Goal: Find specific page/section: Find specific page/section

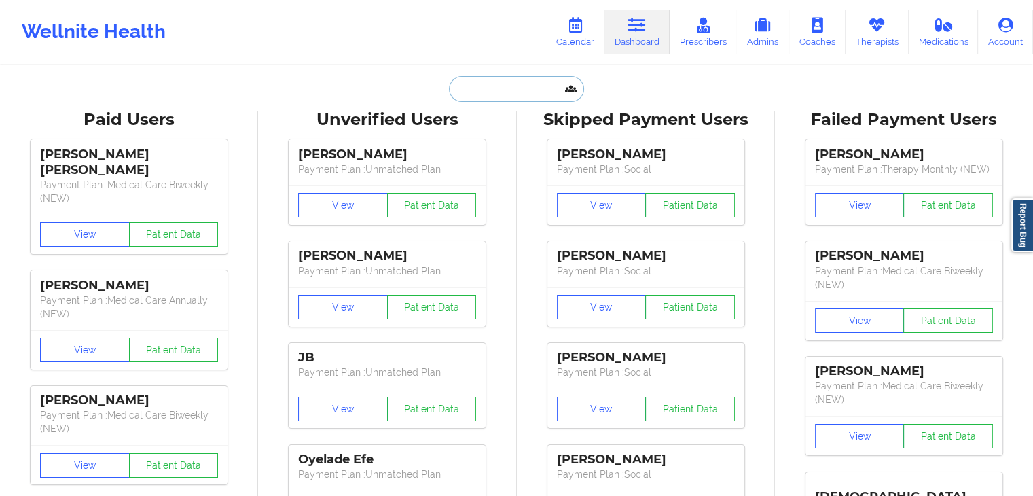
click at [485, 80] on input "text" at bounding box center [516, 89] width 135 height 26
paste input "[EMAIL_ADDRESS][DOMAIN_NAME]"
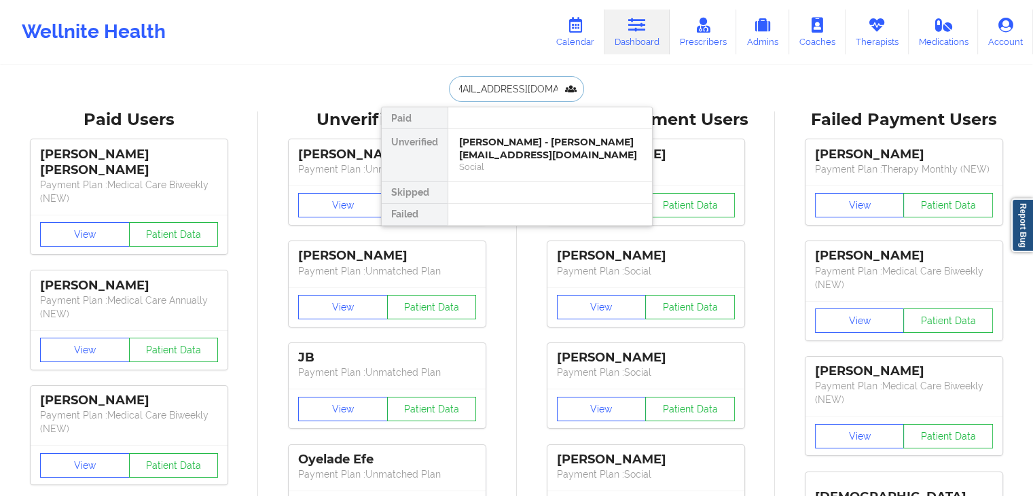
type input "[EMAIL_ADDRESS][DOMAIN_NAME]"
click at [496, 151] on div "[PERSON_NAME] - [EMAIL_ADDRESS][DOMAIN_NAME]" at bounding box center [550, 148] width 182 height 25
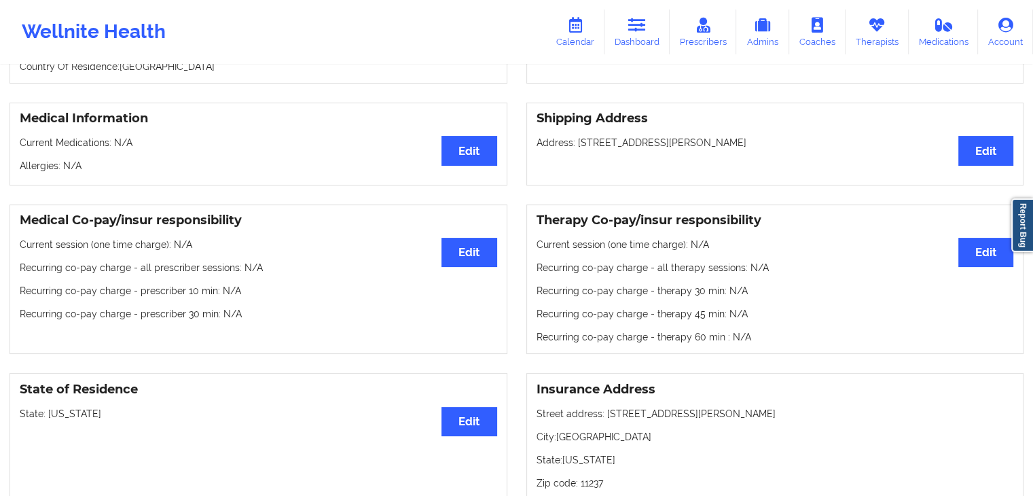
scroll to position [198, 0]
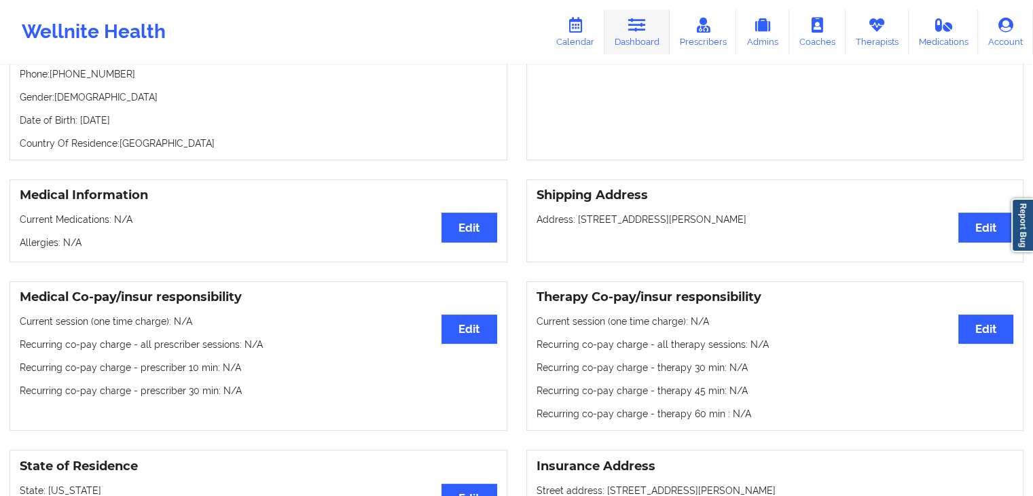
click at [632, 45] on link "Dashboard" at bounding box center [637, 32] width 65 height 45
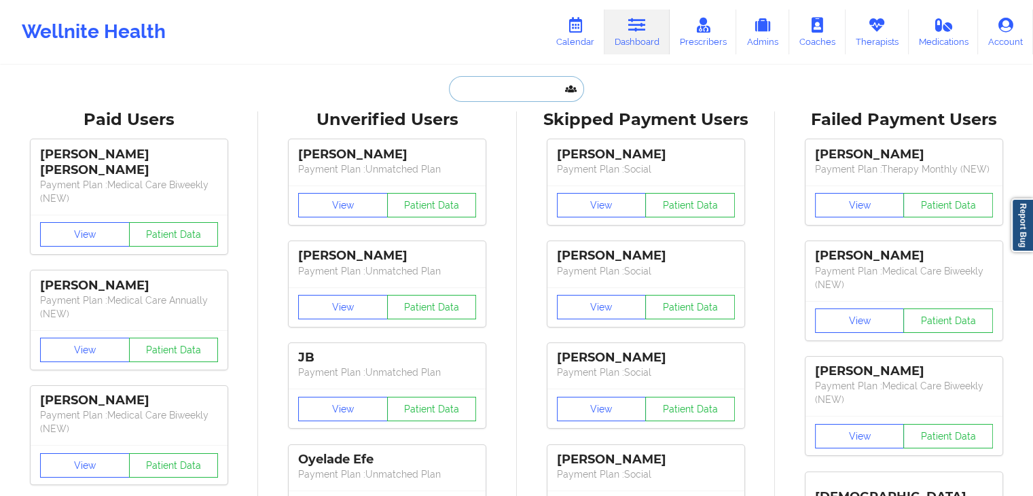
click at [538, 86] on input "text" at bounding box center [516, 89] width 135 height 26
paste input "[EMAIL_ADDRESS][DOMAIN_NAME]"
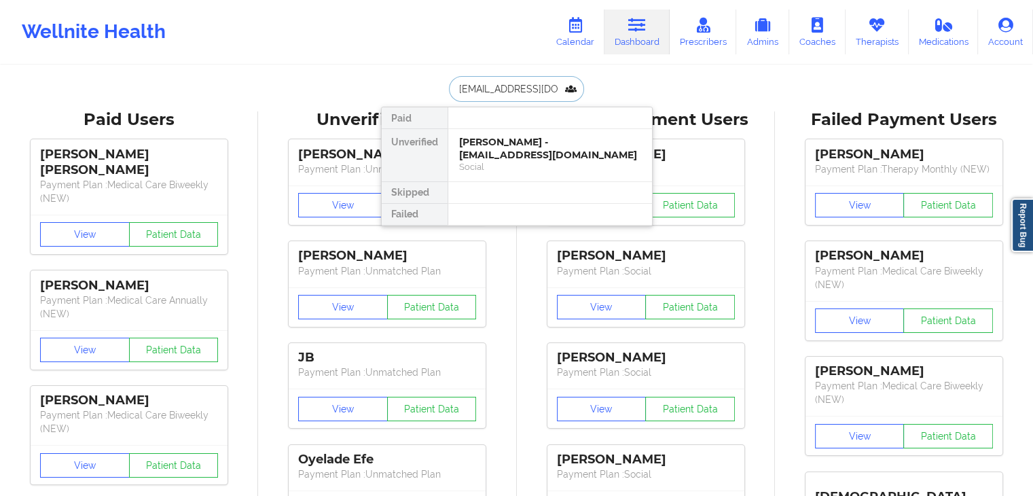
scroll to position [0, 3]
type input "[EMAIL_ADDRESS][DOMAIN_NAME]"
click at [531, 145] on div "[PERSON_NAME] - [EMAIL_ADDRESS][DOMAIN_NAME]" at bounding box center [550, 148] width 182 height 25
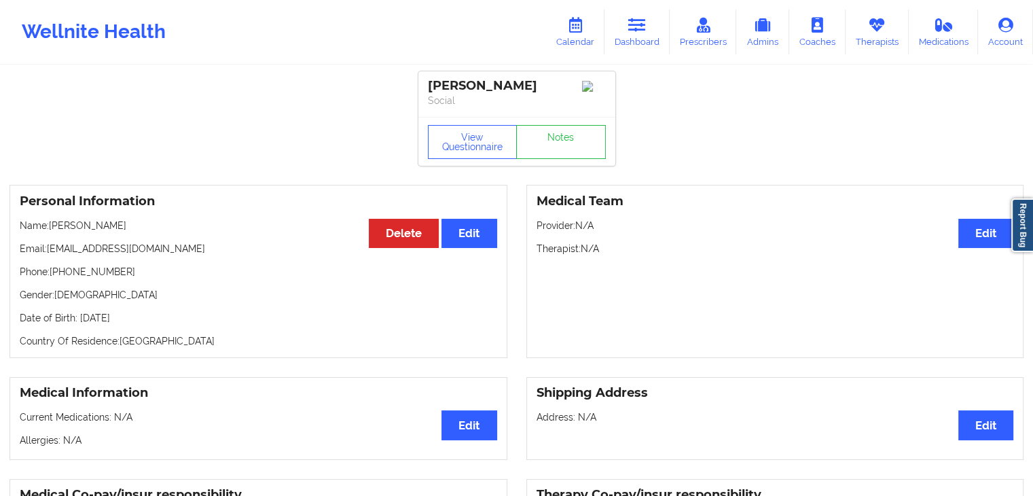
click at [832, 192] on div "Medical Team Edit Provider: N/A Therapist: N/A" at bounding box center [775, 271] width 498 height 173
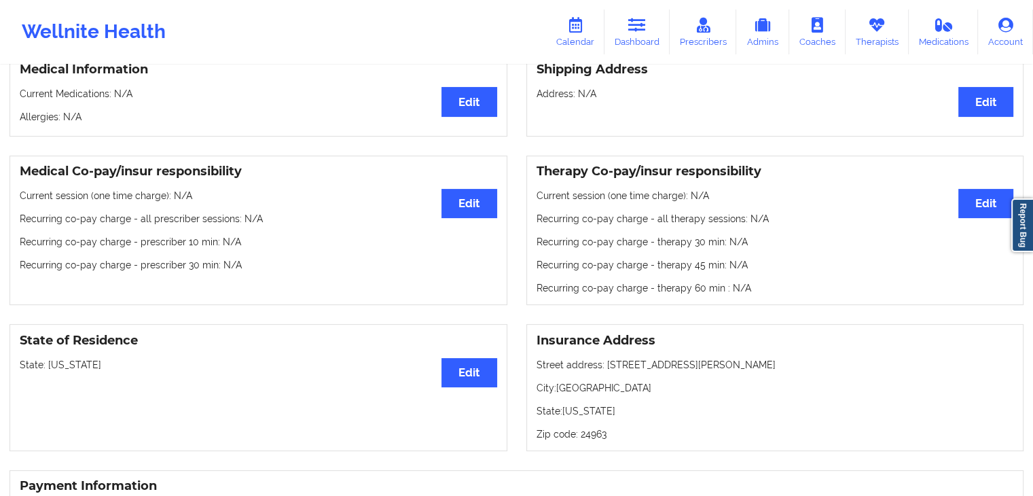
scroll to position [326, 0]
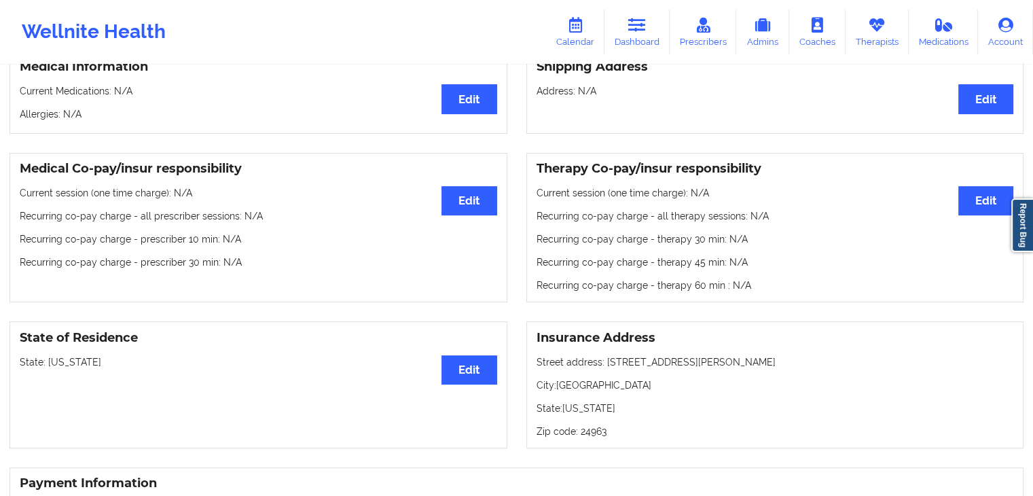
click at [190, 346] on h3 "State of Residence" at bounding box center [259, 338] width 478 height 16
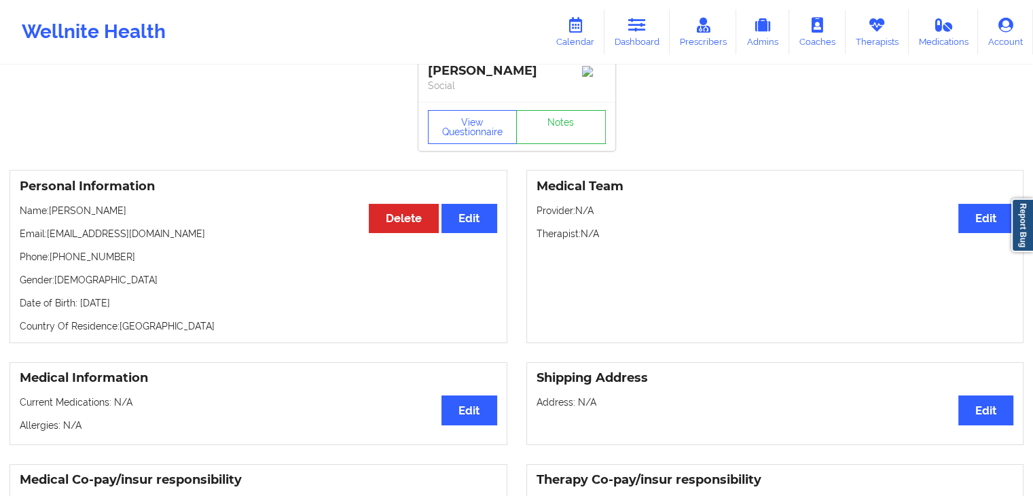
scroll to position [0, 0]
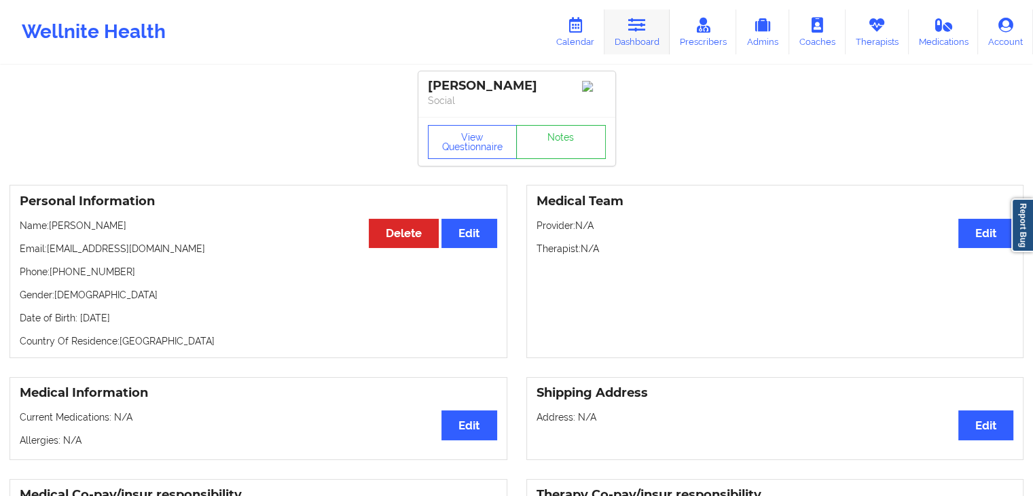
click at [639, 29] on icon at bounding box center [637, 25] width 18 height 15
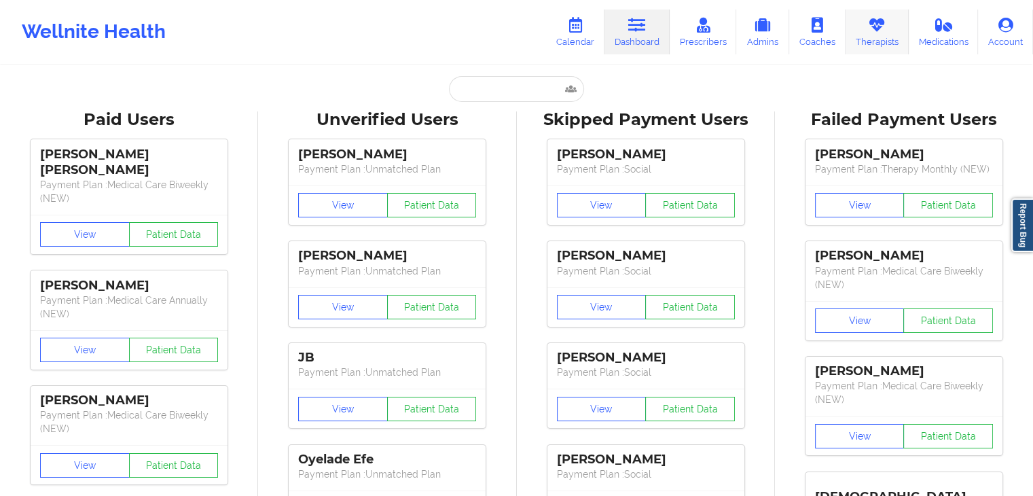
click at [885, 37] on link "Therapists" at bounding box center [877, 32] width 63 height 45
